Goal: Information Seeking & Learning: Learn about a topic

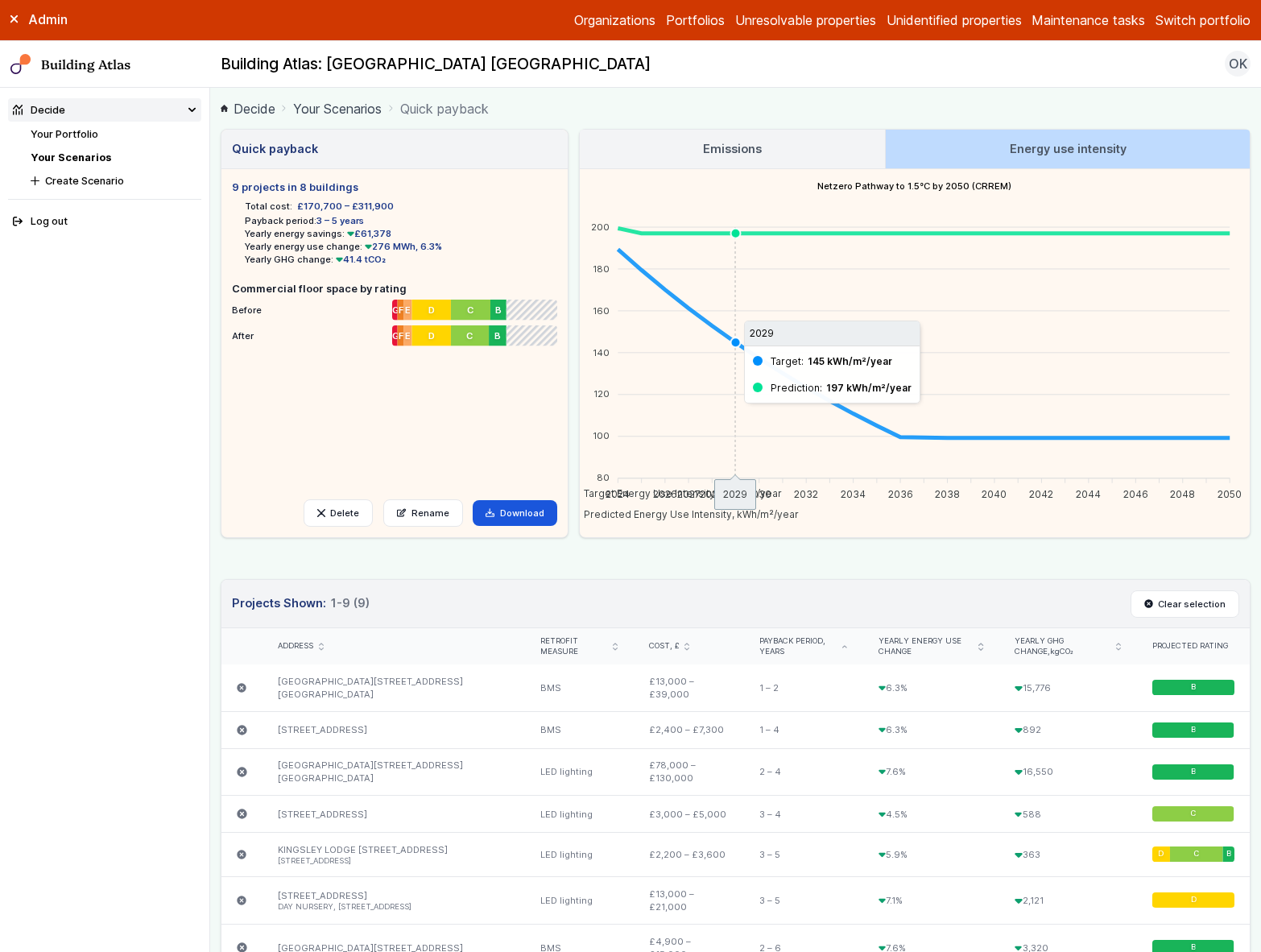
click at [80, 133] on link "Your Portfolio" at bounding box center [64, 134] width 68 height 12
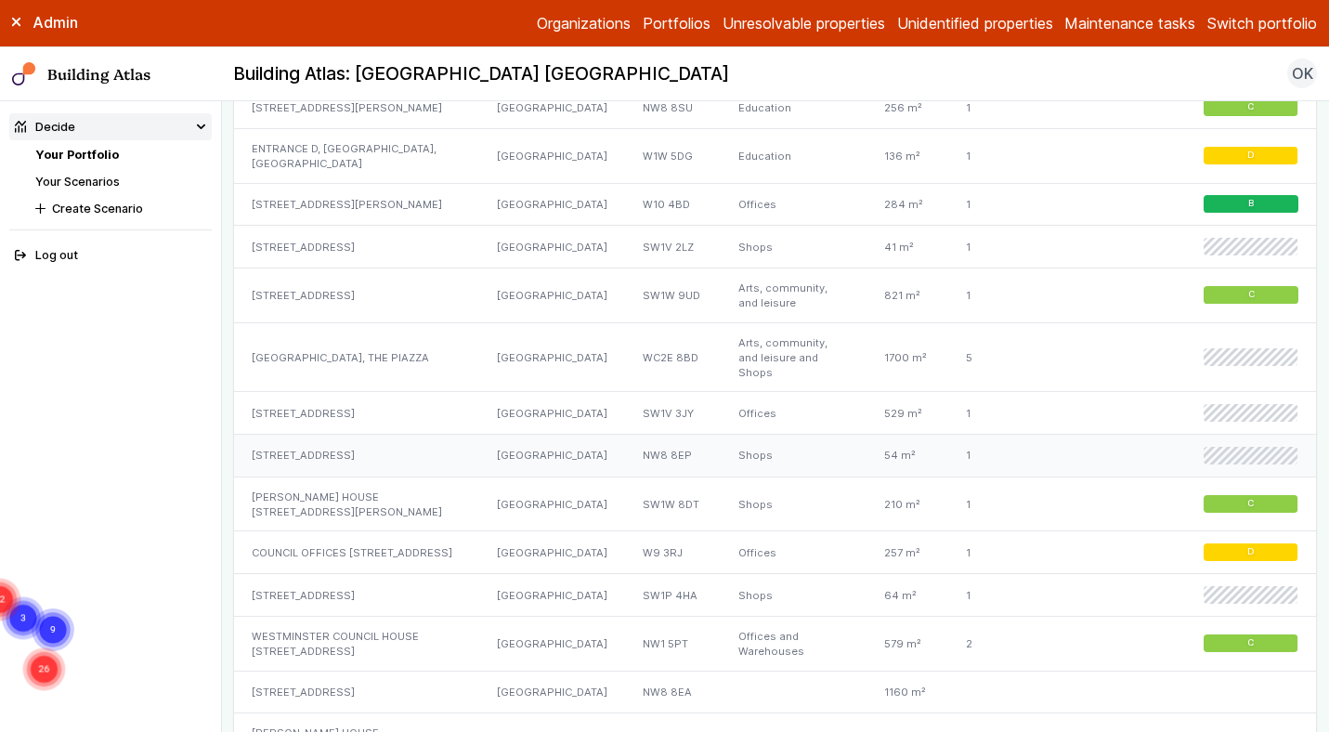
scroll to position [1216, 0]
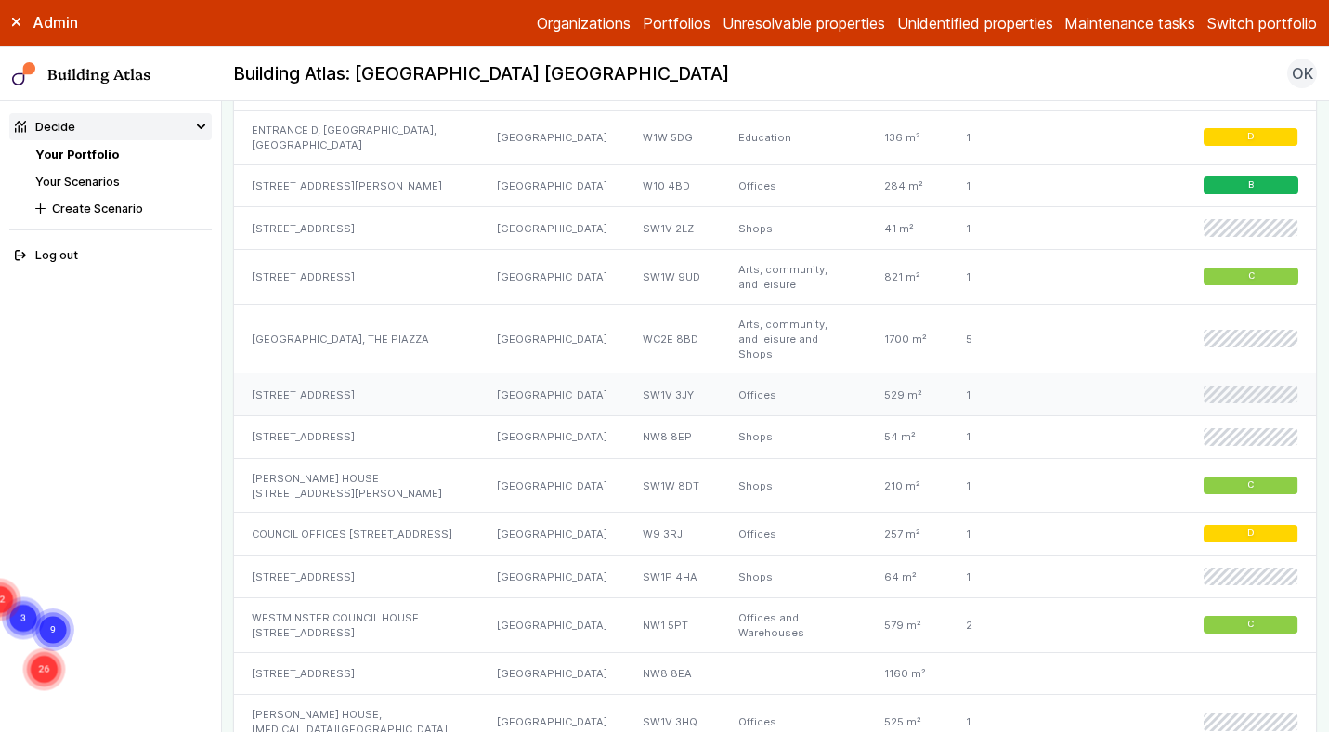
click at [479, 373] on div "[STREET_ADDRESS]" at bounding box center [356, 394] width 245 height 43
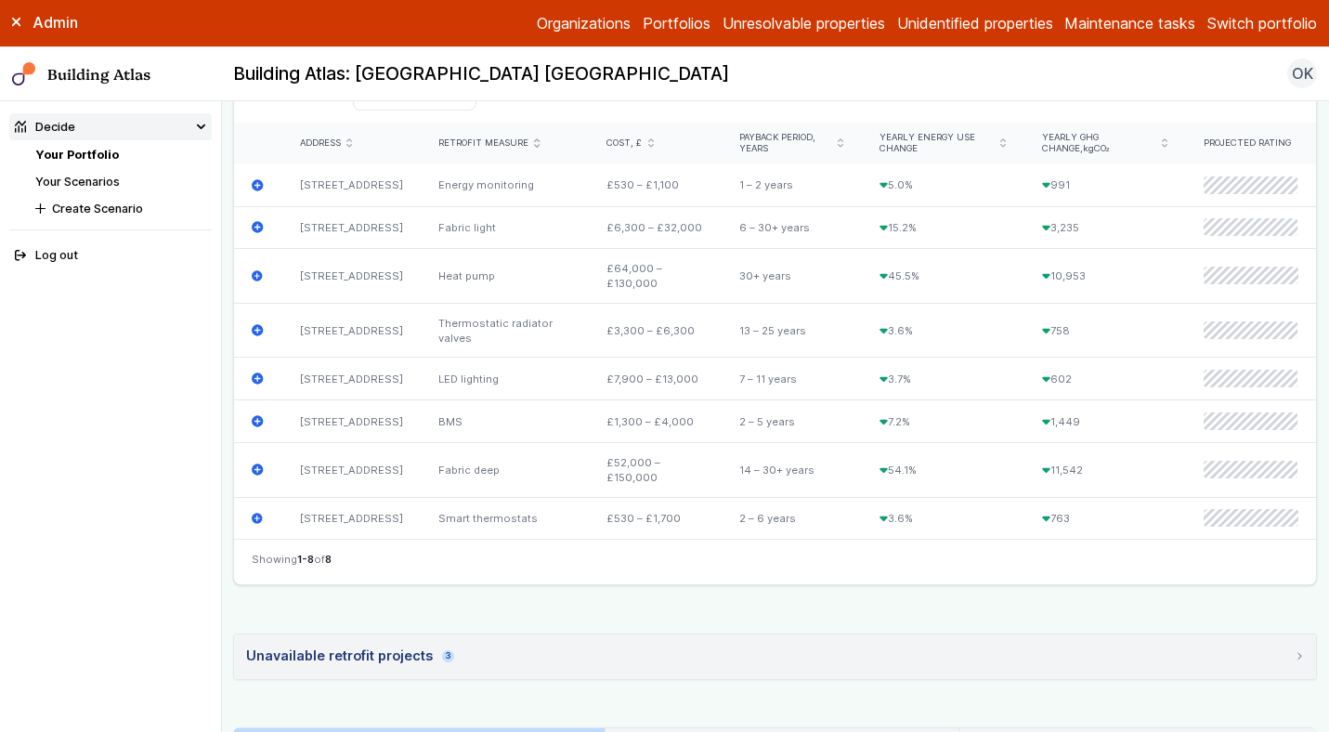
scroll to position [1280, 0]
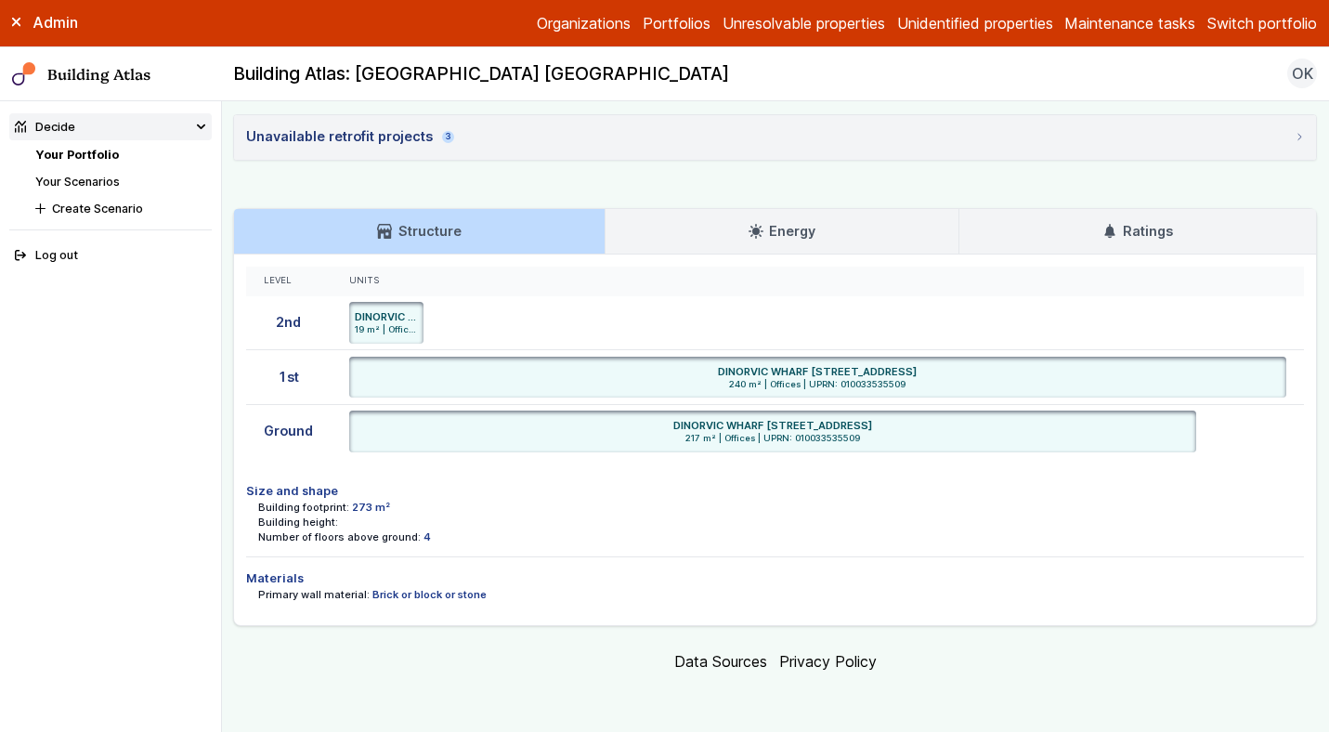
click at [811, 219] on link "Energy" at bounding box center [782, 231] width 353 height 45
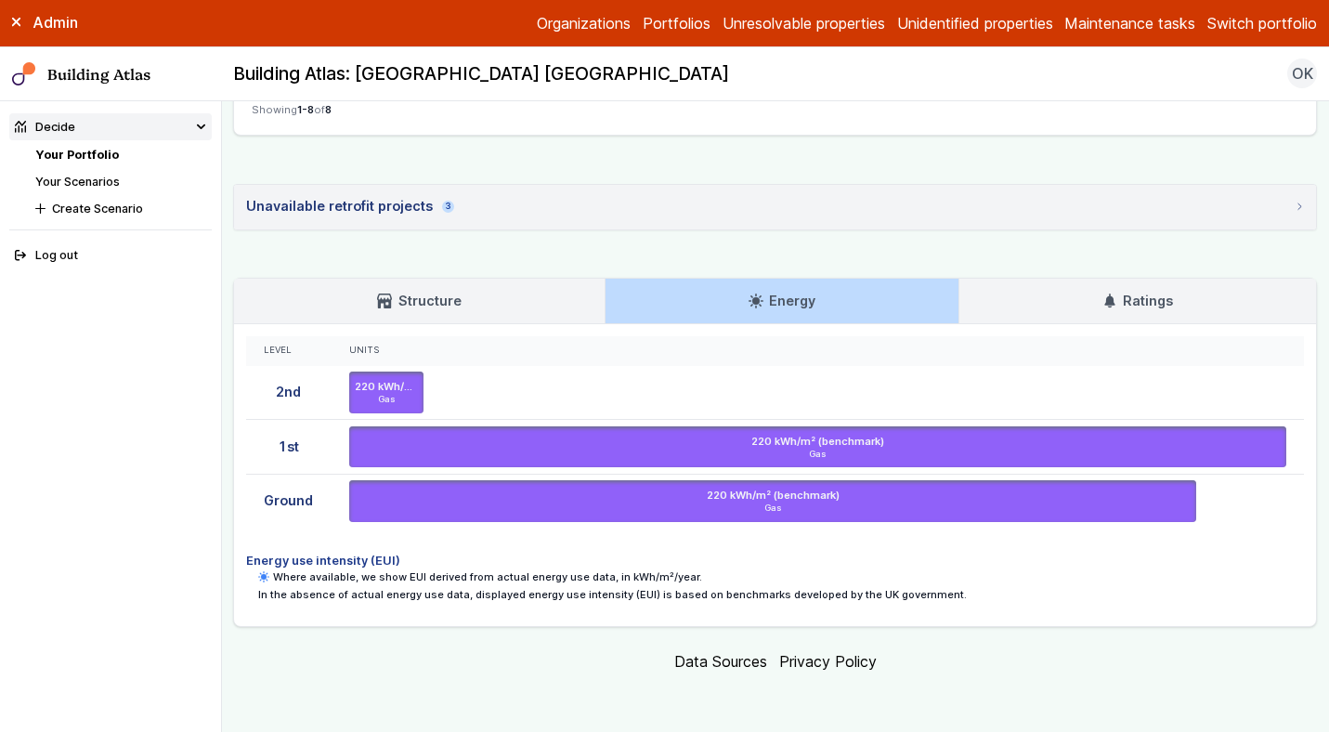
scroll to position [1211, 0]
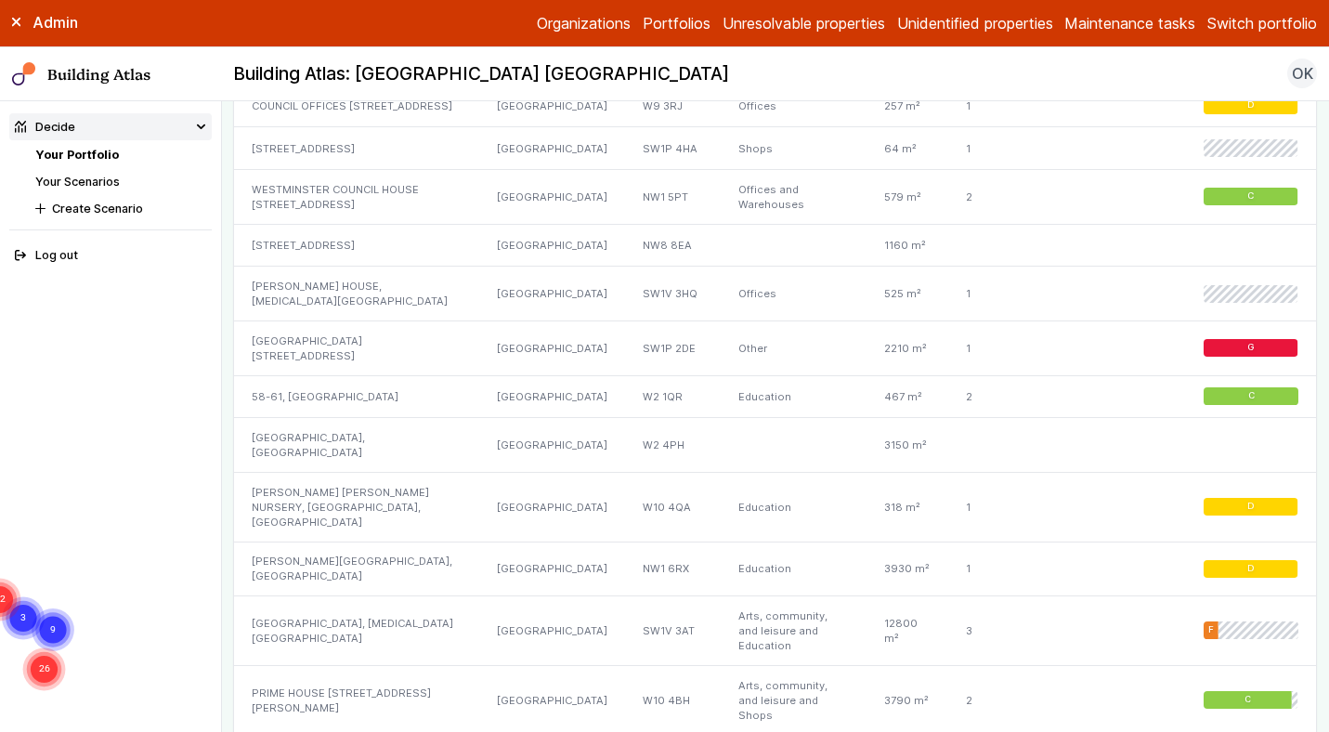
scroll to position [1730, 0]
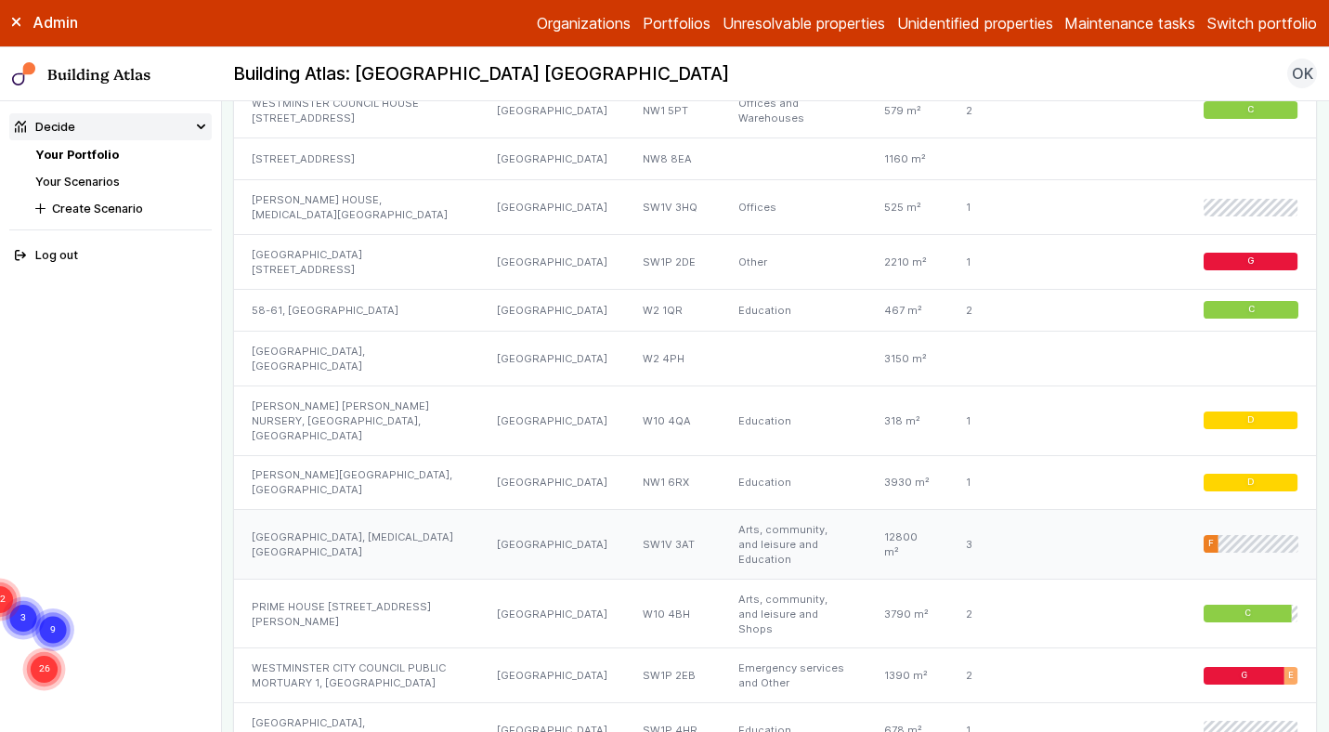
click at [397, 510] on div "[GEOGRAPHIC_DATA], [MEDICAL_DATA][GEOGRAPHIC_DATA]" at bounding box center [356, 545] width 245 height 70
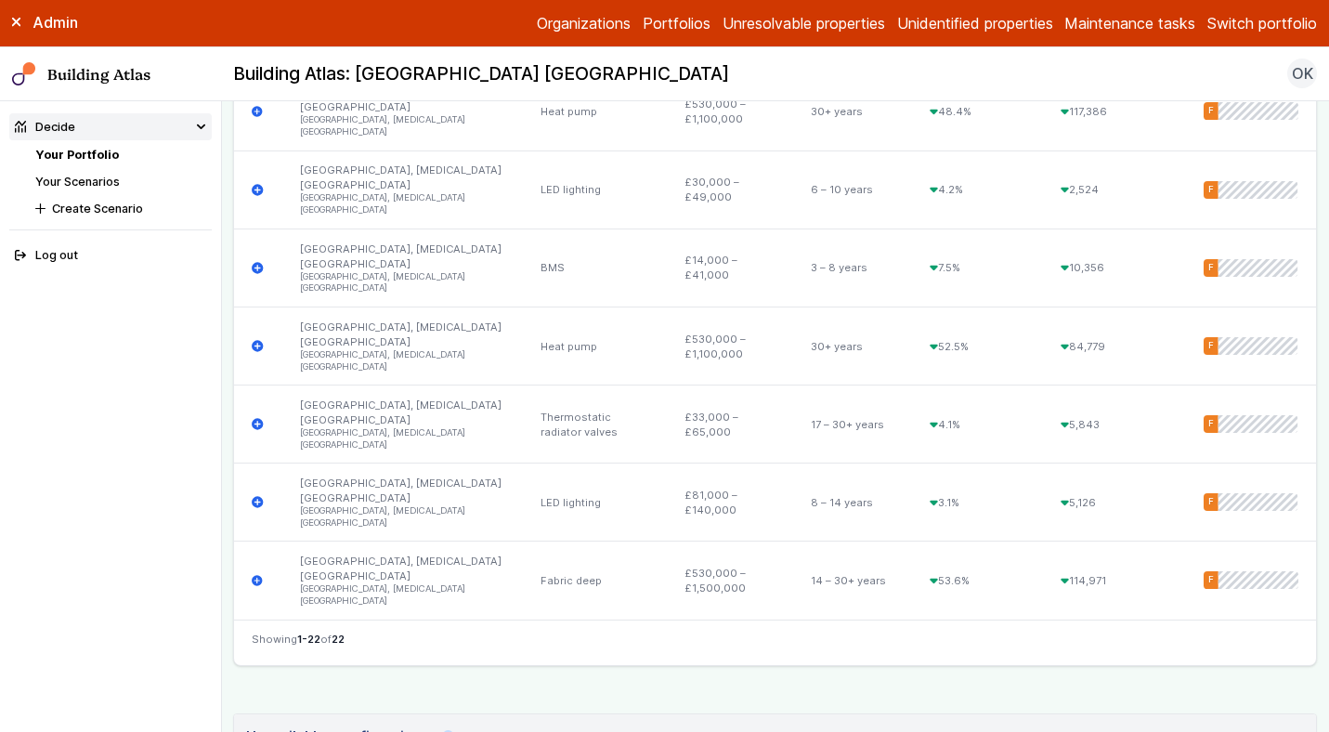
scroll to position [2292, 0]
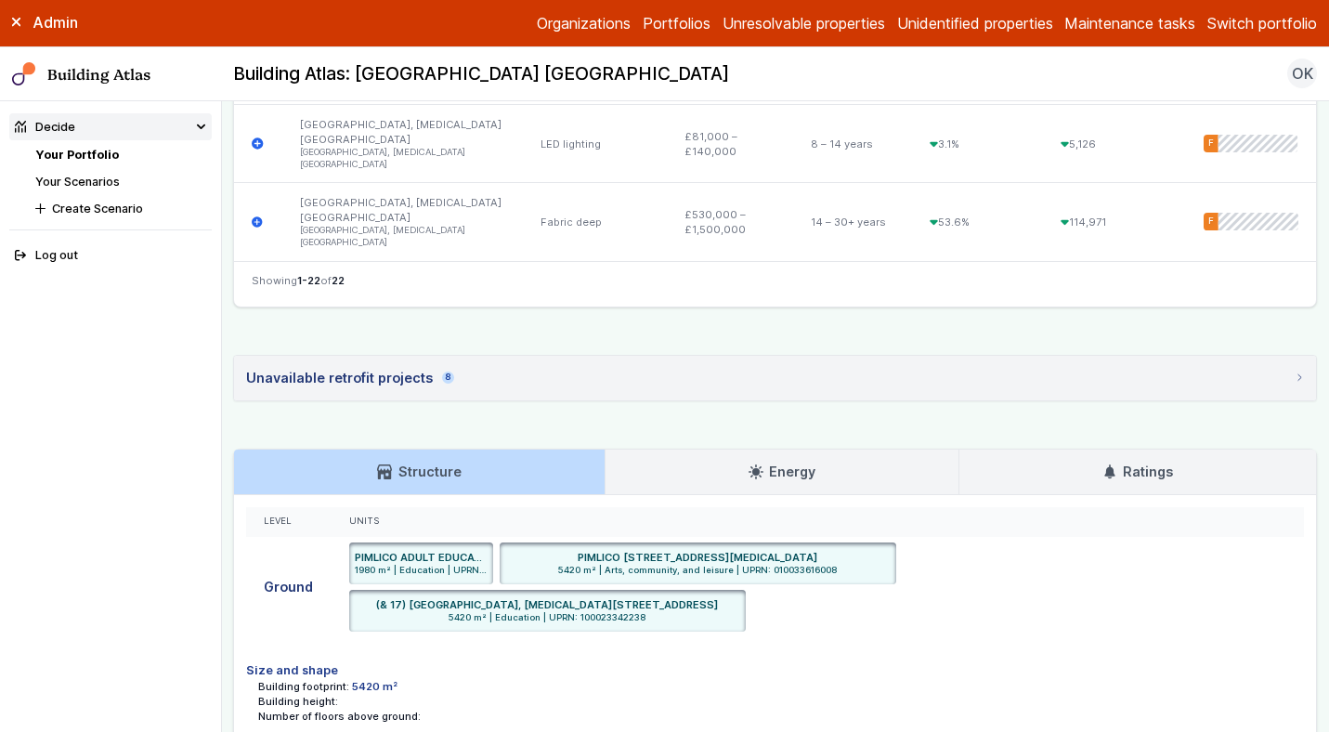
click at [765, 462] on h3 "Energy" at bounding box center [782, 472] width 67 height 20
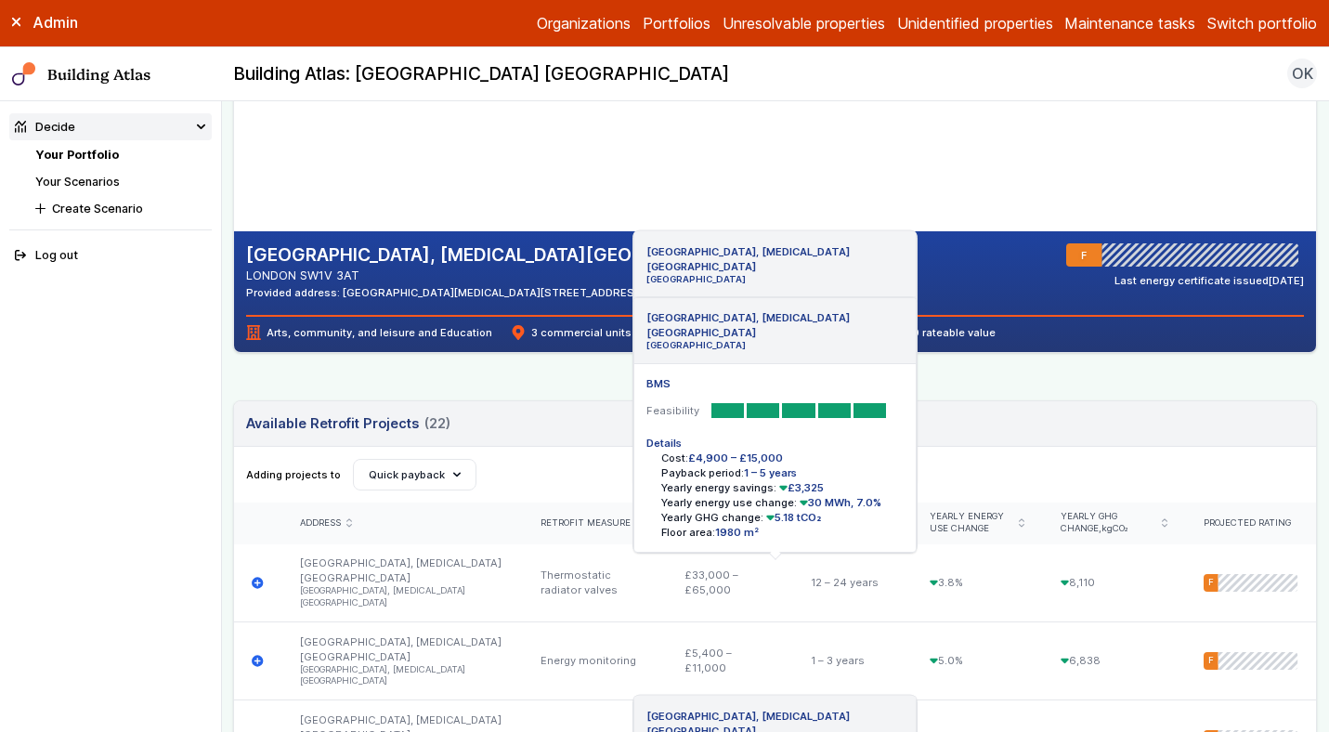
scroll to position [0, 0]
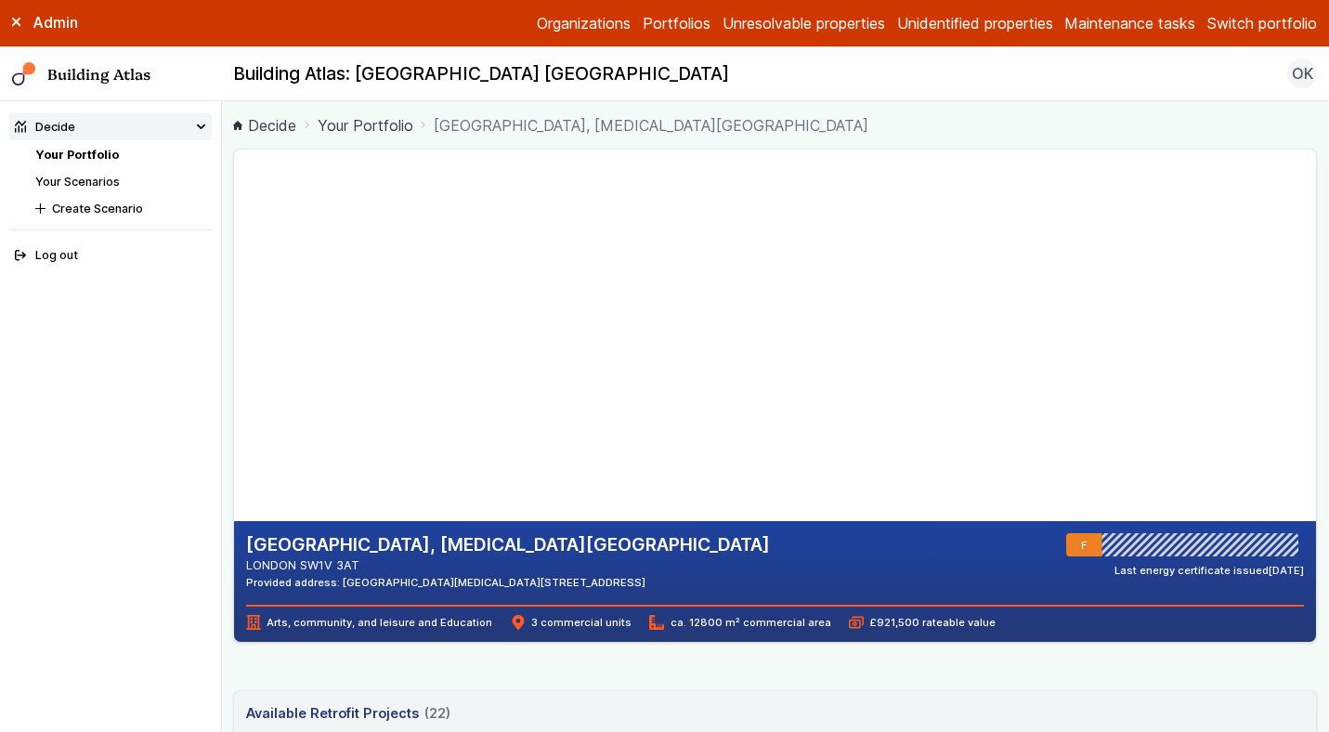
click at [1227, 17] on button "Switch portfolio" at bounding box center [1262, 23] width 110 height 22
click at [0, 0] on button "Playground" at bounding box center [0, 0] width 0 height 0
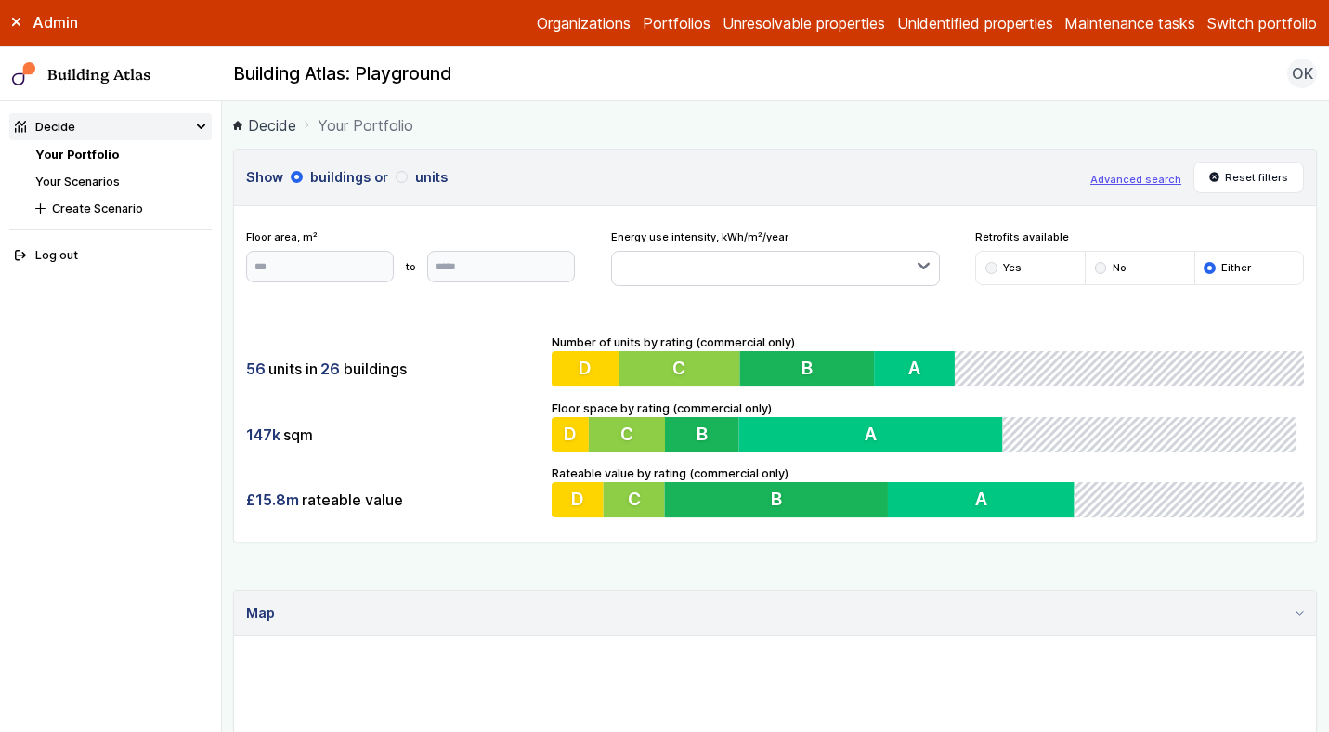
click at [653, 591] on summary "Map" at bounding box center [775, 614] width 1082 height 46
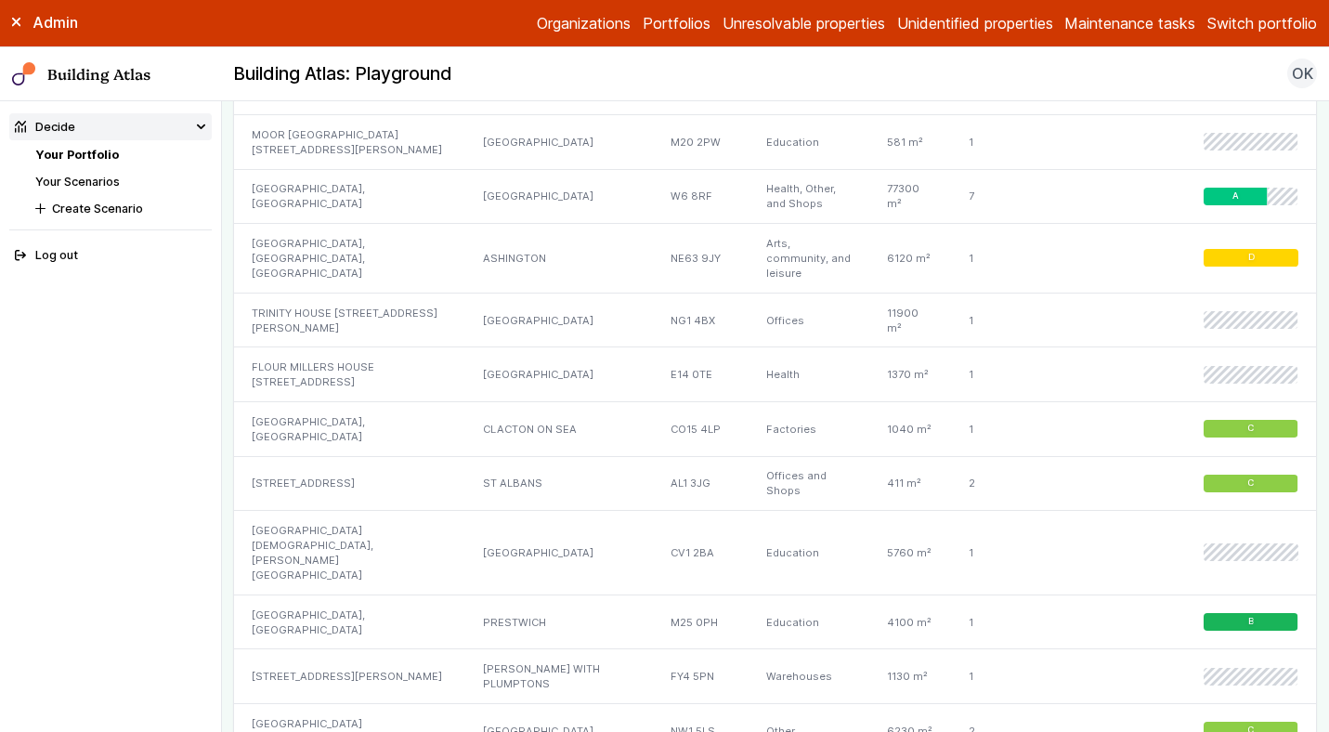
scroll to position [999, 0]
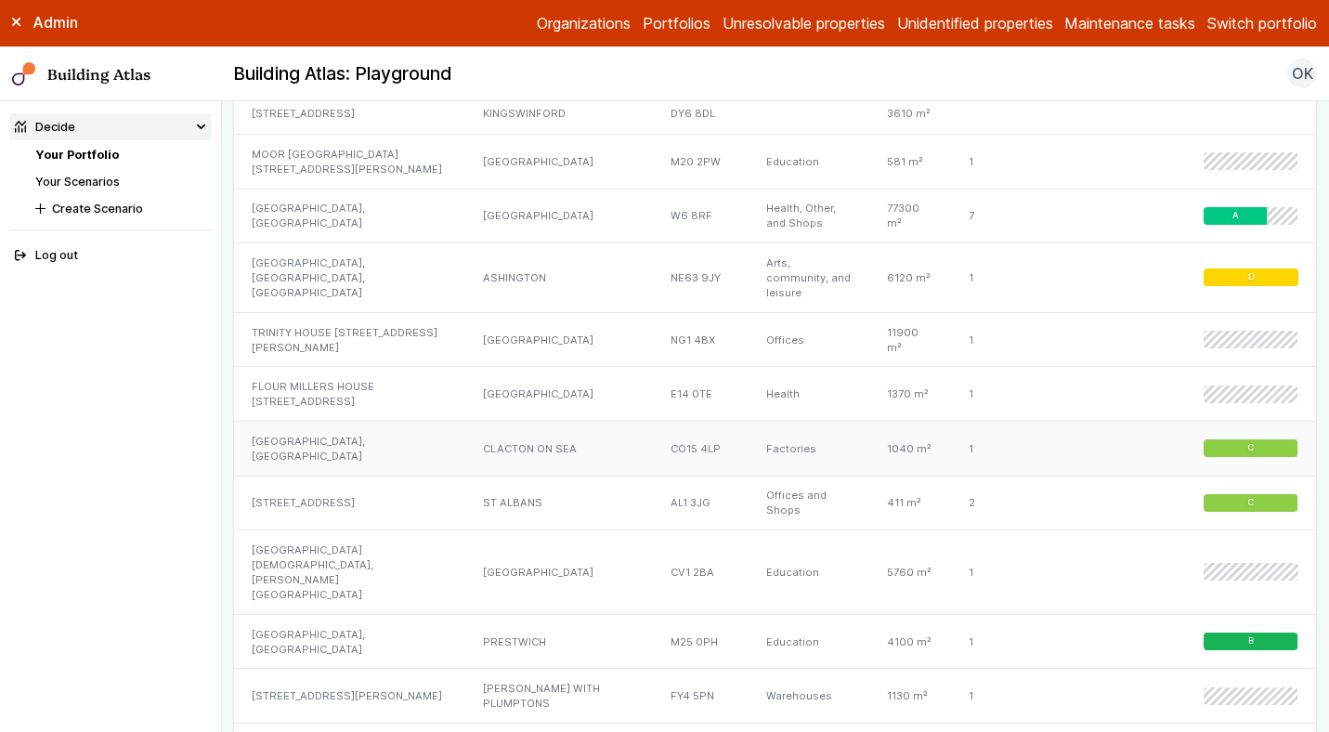
click at [435, 421] on div "[GEOGRAPHIC_DATA], [GEOGRAPHIC_DATA]" at bounding box center [349, 448] width 231 height 55
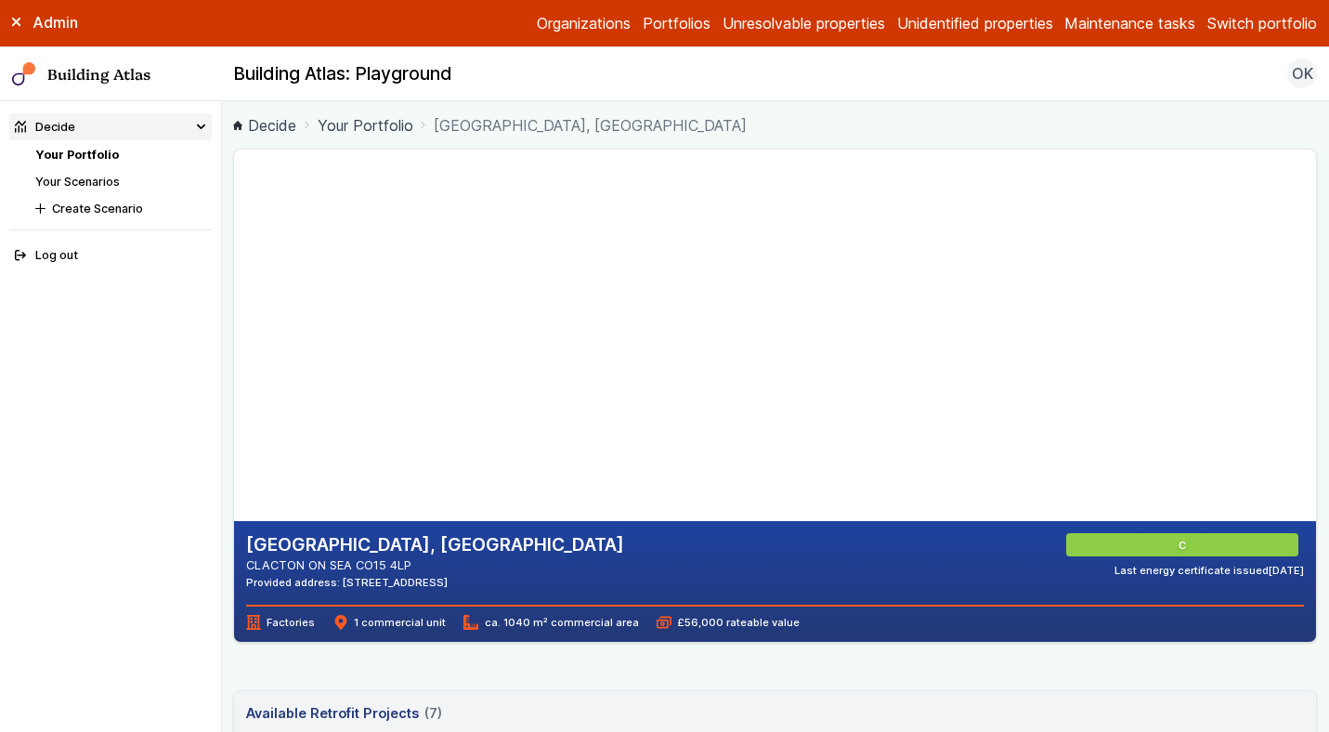
drag, startPoint x: 512, startPoint y: 315, endPoint x: 515, endPoint y: 360, distance: 45.7
click at [234, 360] on gmp-map-3d at bounding box center [234, 335] width 0 height 371
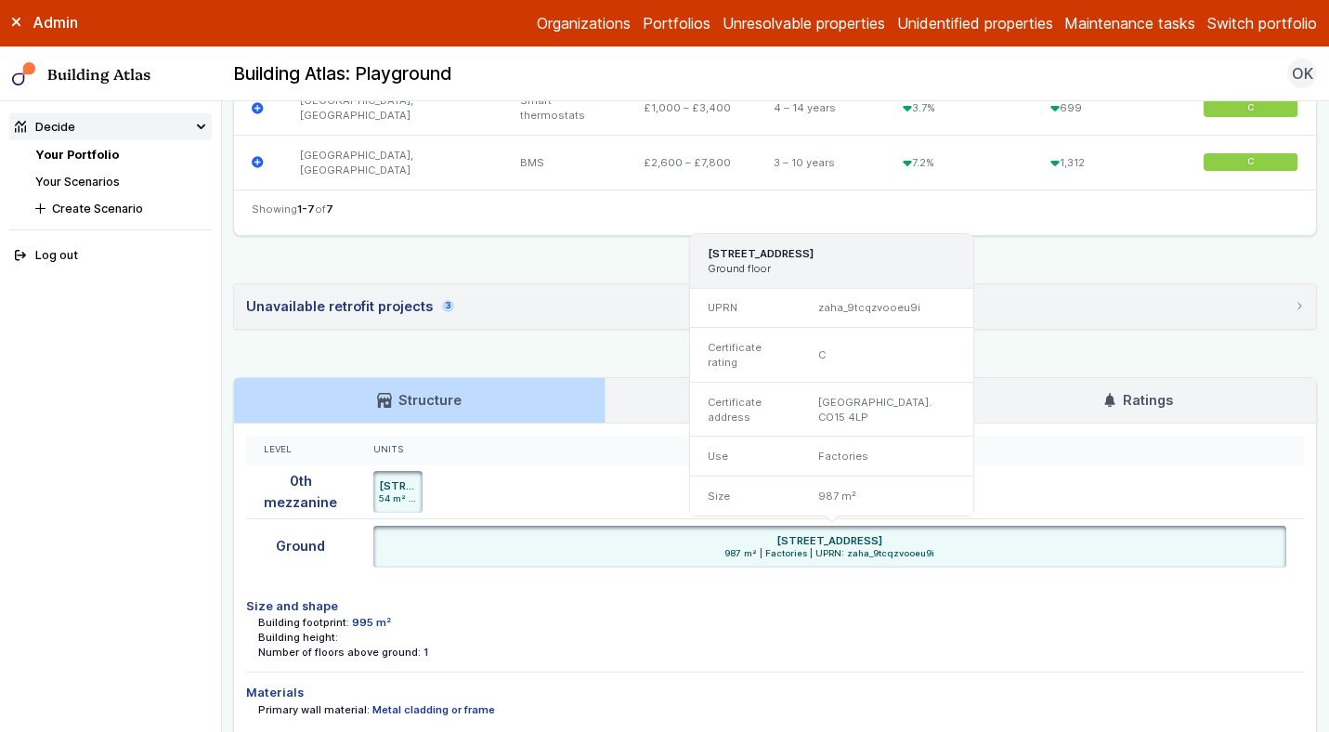
scroll to position [1139, 0]
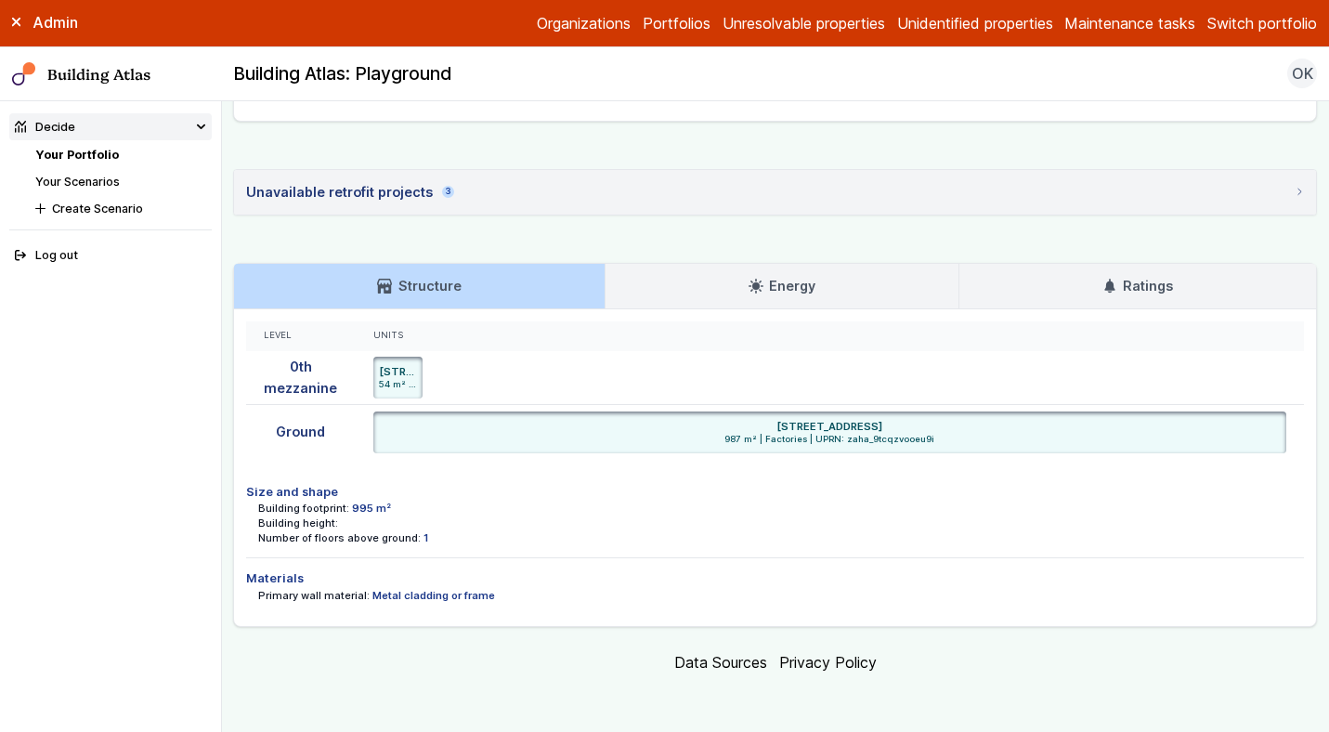
click at [488, 387] on ul "[STREET_ADDRESS] 54 m² | Factories | UPRN: zaha_9tcqzvooeu9i [STREET_ADDRESS] m…" at bounding box center [830, 378] width 914 height 42
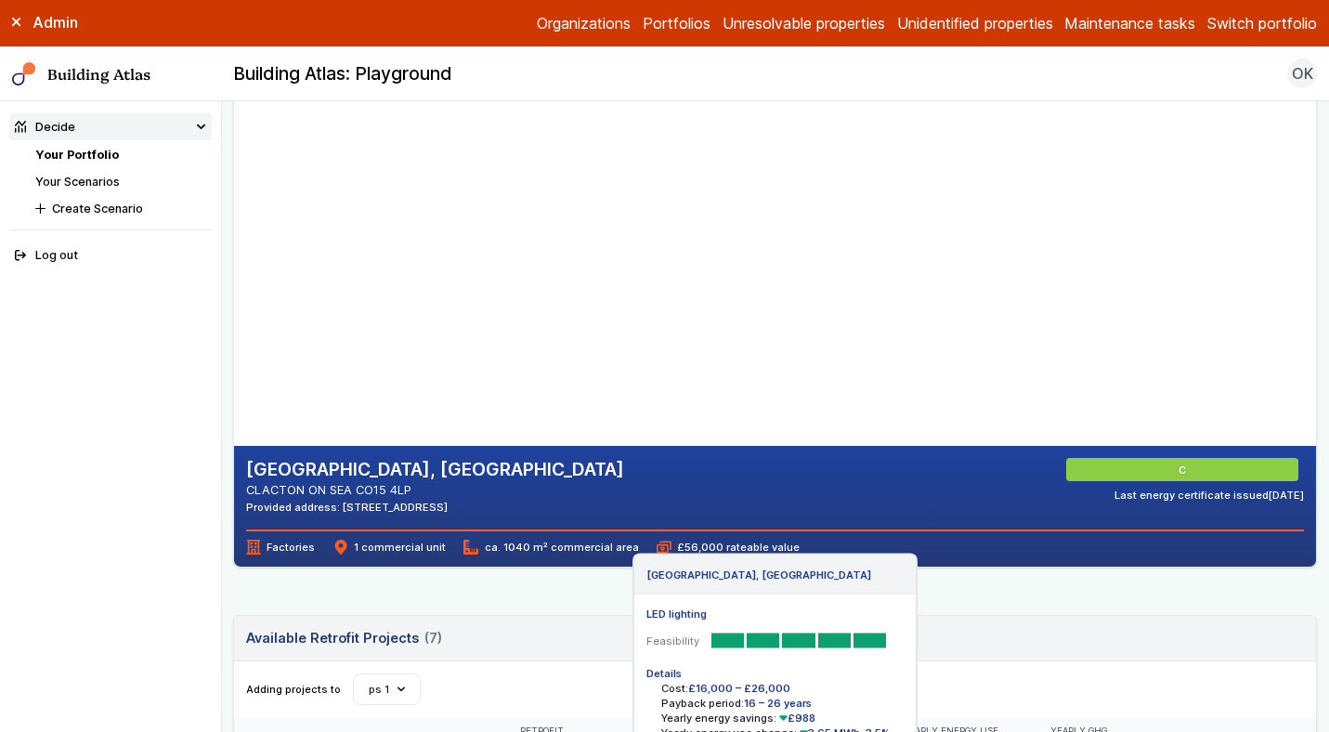
scroll to position [0, 0]
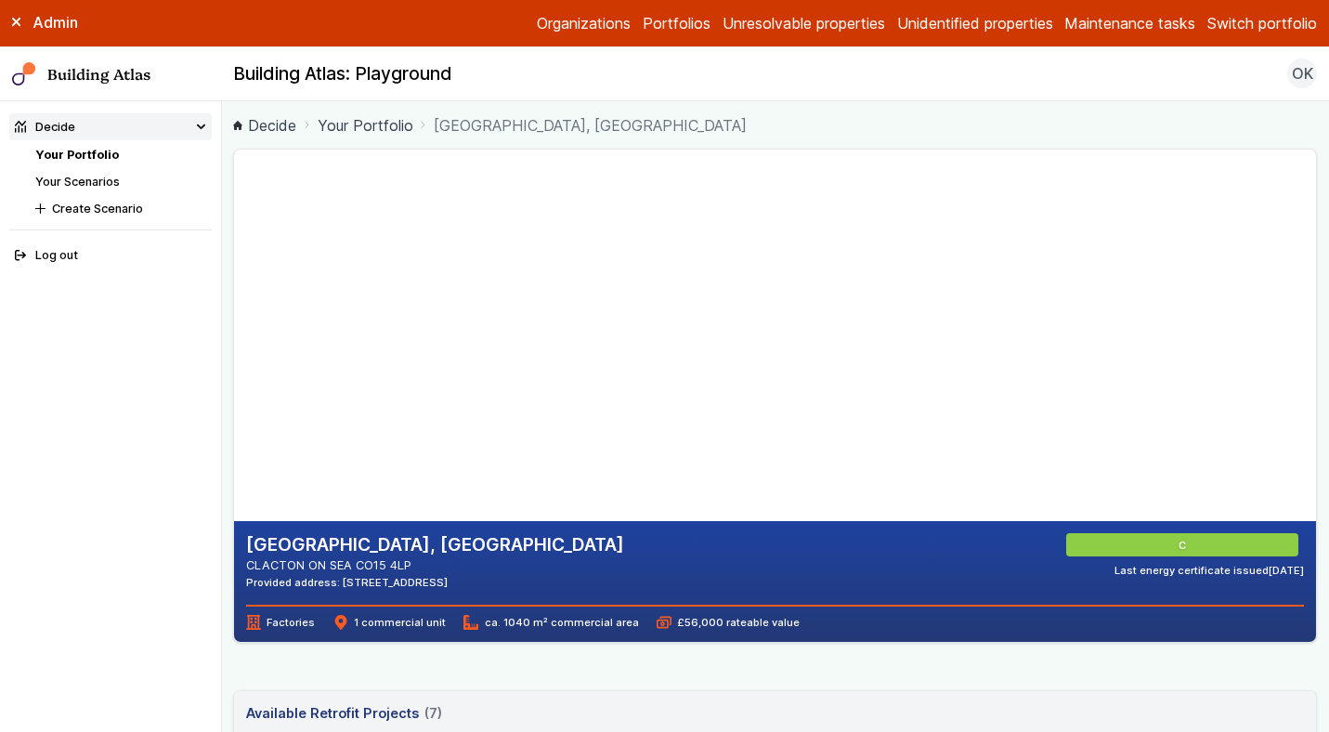
drag, startPoint x: 475, startPoint y: 582, endPoint x: 340, endPoint y: 582, distance: 134.7
click at [340, 582] on div "Provided address: [STREET_ADDRESS]" at bounding box center [435, 582] width 378 height 15
copy div "[STREET_ADDRESS]"
drag, startPoint x: 420, startPoint y: 568, endPoint x: 356, endPoint y: 563, distance: 64.3
click at [356, 563] on address "CLACTON ON SEA CO15 4LP" at bounding box center [435, 565] width 378 height 18
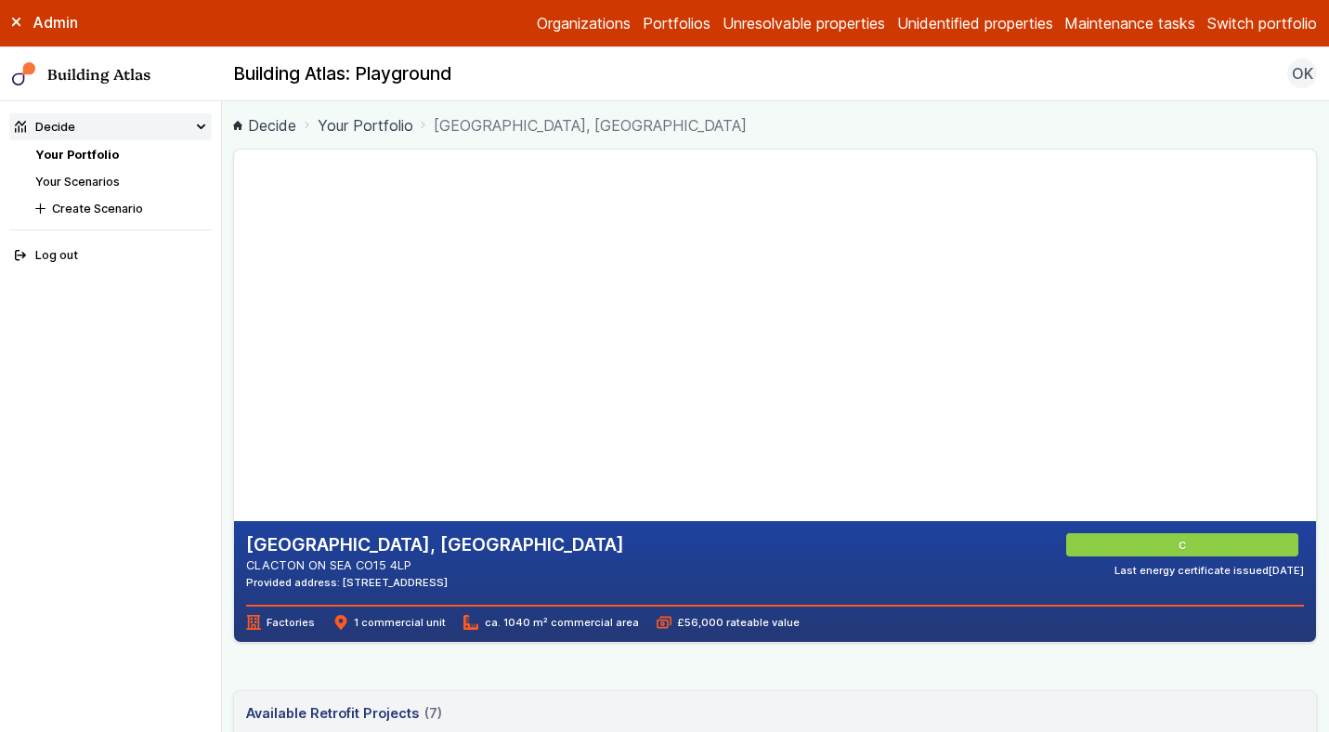
copy address "CO15 4LP"
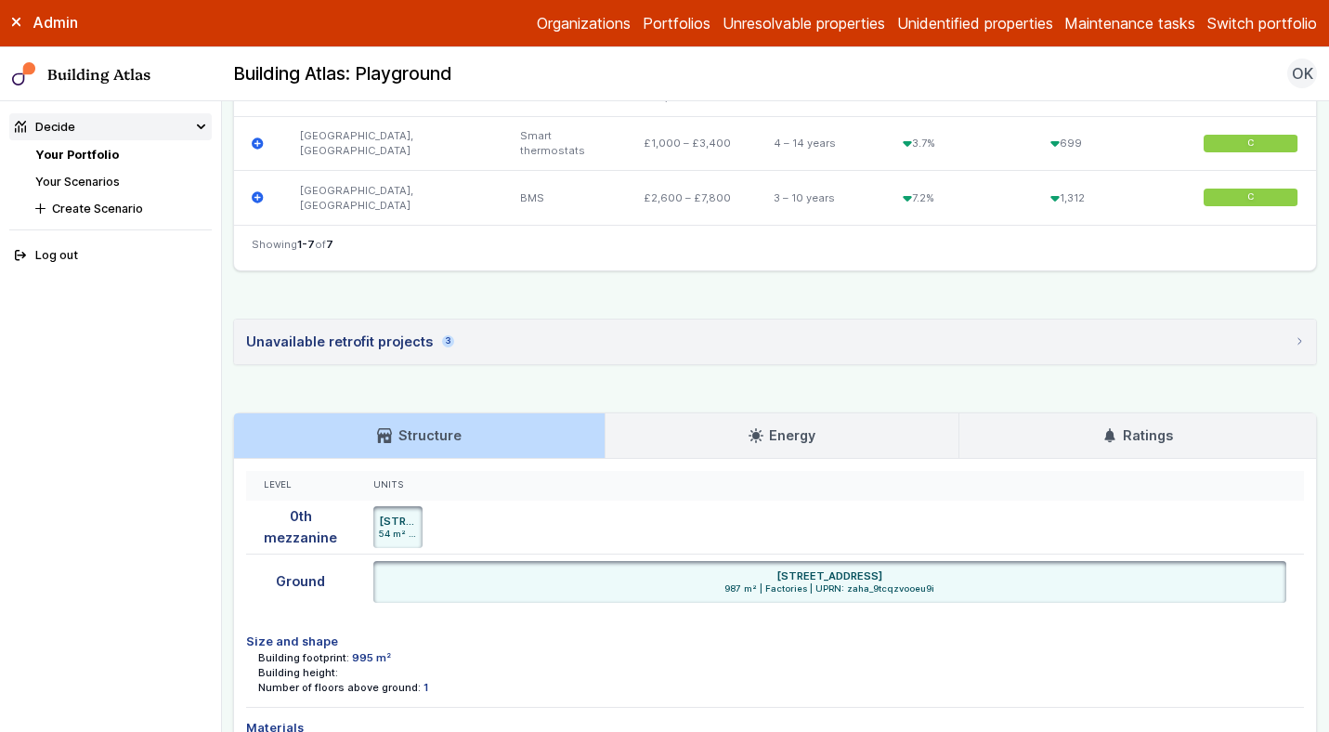
scroll to position [987, 0]
click at [657, 423] on link "Energy" at bounding box center [782, 437] width 353 height 45
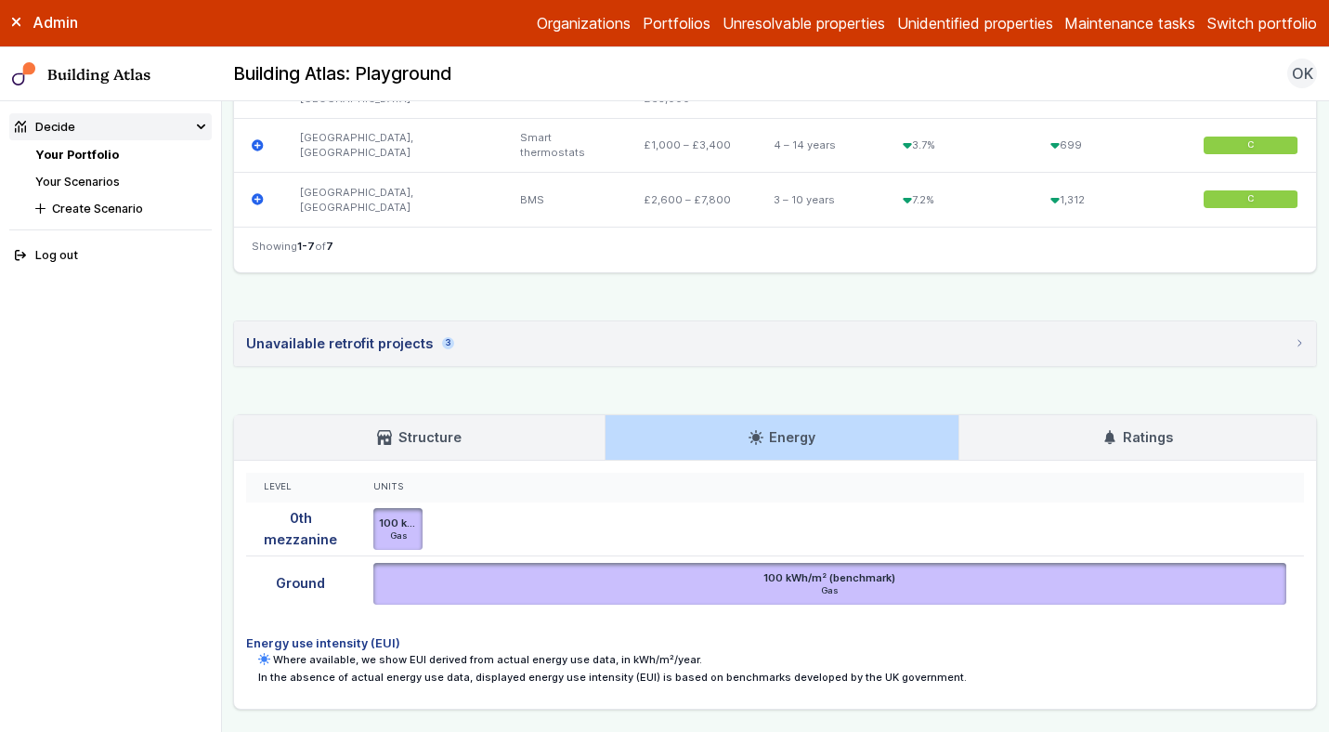
click at [475, 327] on summary "Unavailable retrofit projects 3" at bounding box center [775, 343] width 1082 height 45
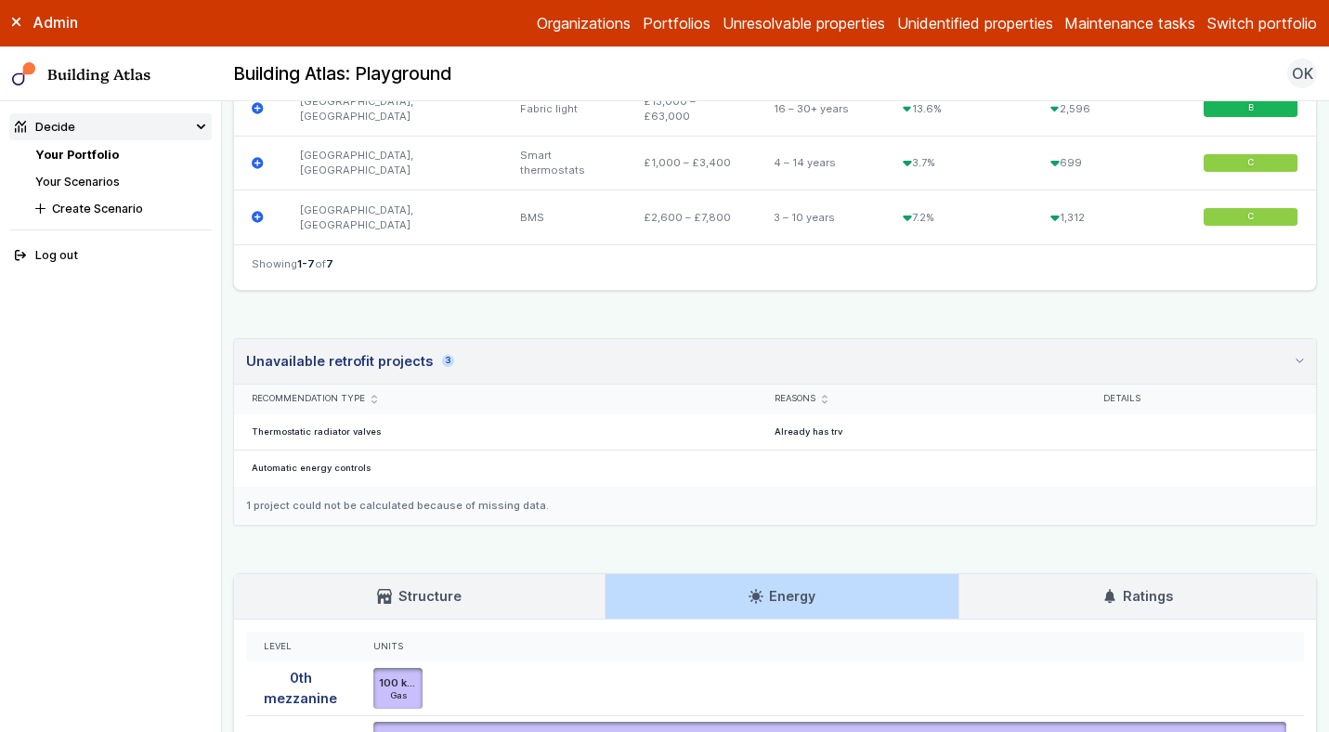
scroll to position [1054, 0]
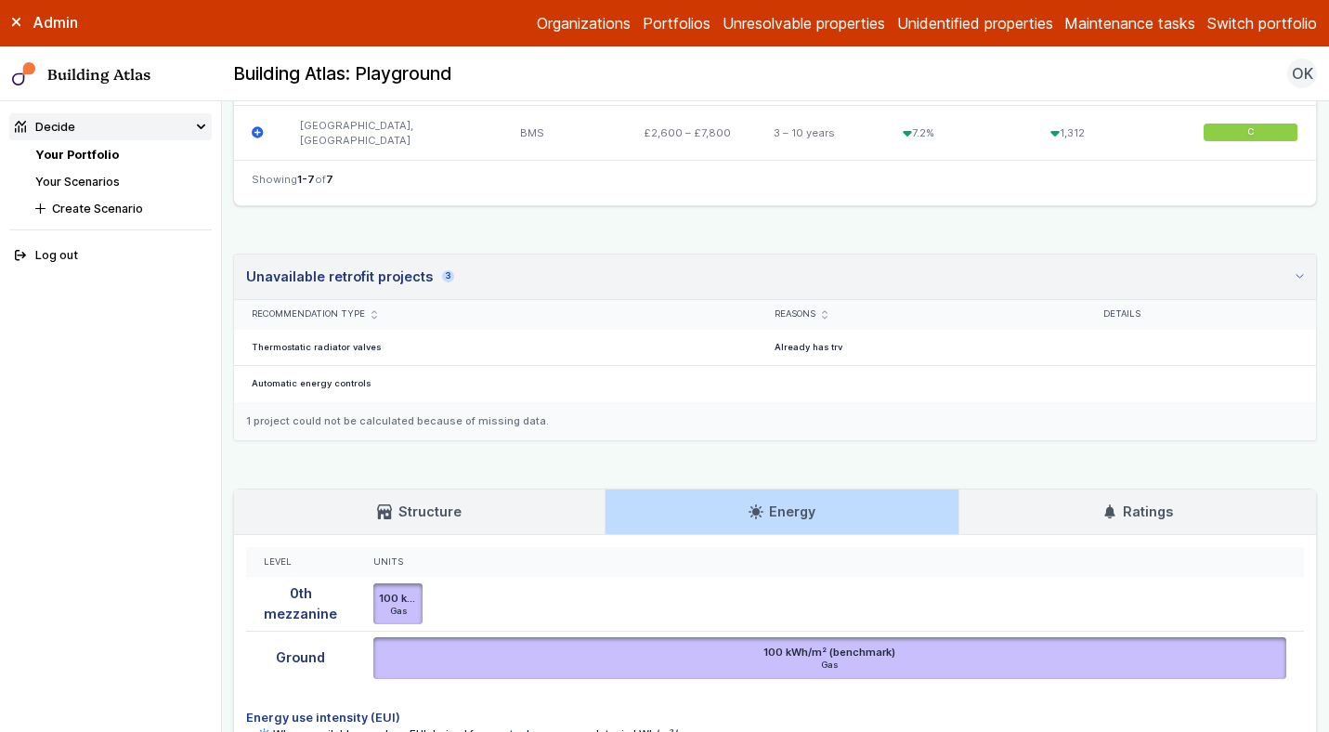
click at [465, 612] on ul "100 kWh/m² (benchmark) Gas [STREET_ADDRESS] mezzanine floor UPRN zaha_9tcqzvooe…" at bounding box center [830, 604] width 914 height 42
click at [1018, 515] on link "Ratings" at bounding box center [1137, 511] width 357 height 45
